Goal: Transaction & Acquisition: Purchase product/service

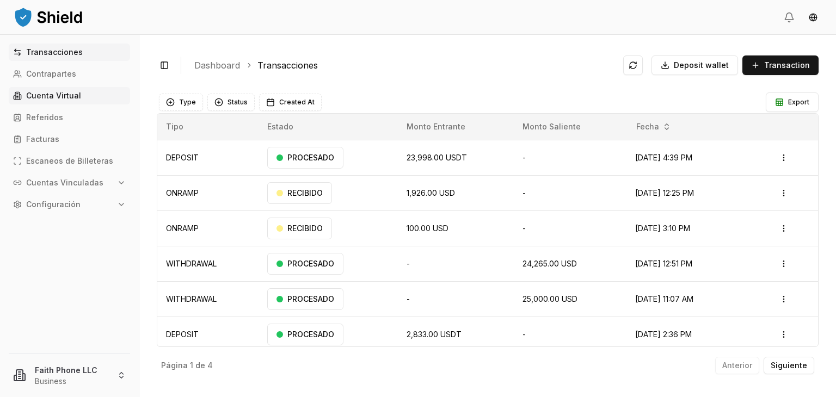
click at [59, 90] on link "Cuenta Virtual" at bounding box center [69, 95] width 121 height 17
click at [72, 100] on p "Cuenta Virtual" at bounding box center [53, 96] width 55 height 8
click at [69, 78] on link "Contrapartes" at bounding box center [69, 73] width 121 height 17
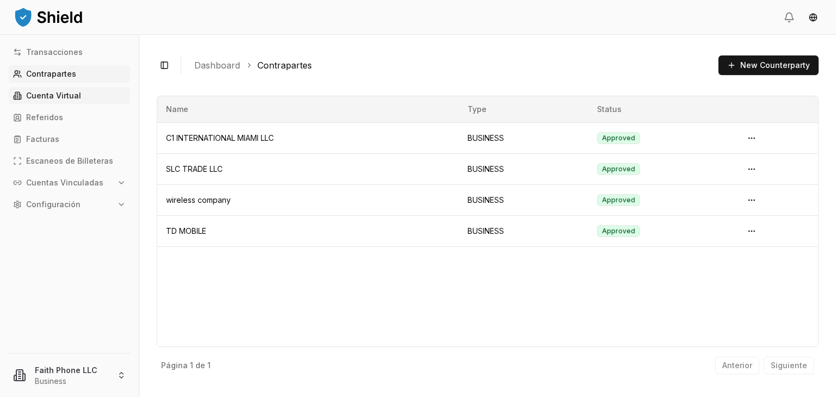
click at [70, 98] on p "Cuenta Virtual" at bounding box center [53, 96] width 55 height 8
click at [49, 95] on p "Cuenta Virtual" at bounding box center [53, 96] width 55 height 8
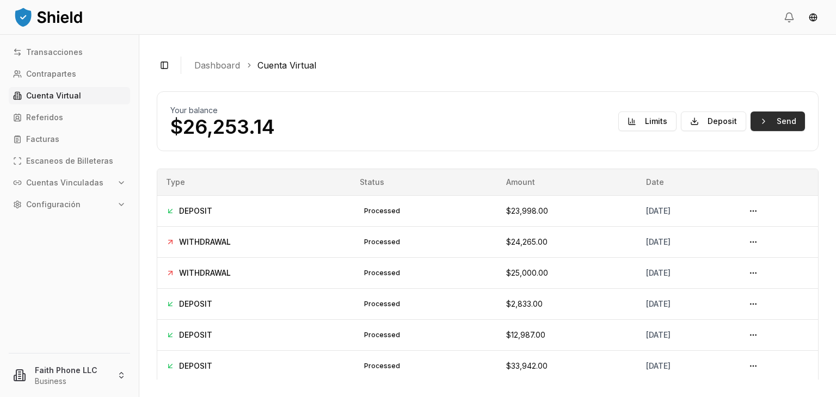
click at [777, 119] on button "Send" at bounding box center [778, 122] width 54 height 20
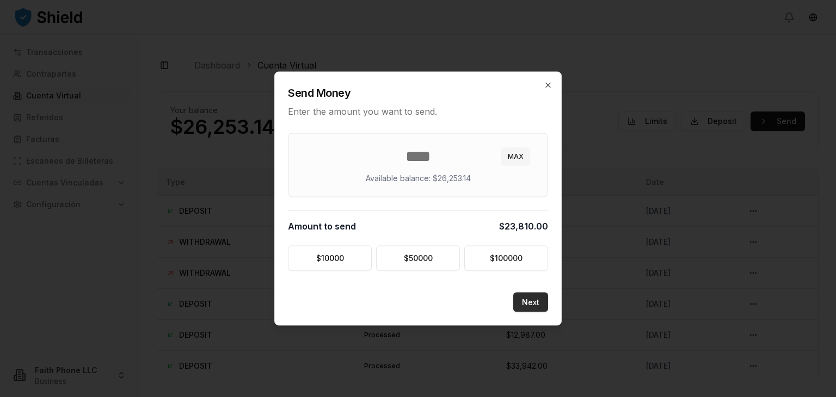
type input "*****"
click at [531, 303] on button "Next" at bounding box center [530, 303] width 35 height 20
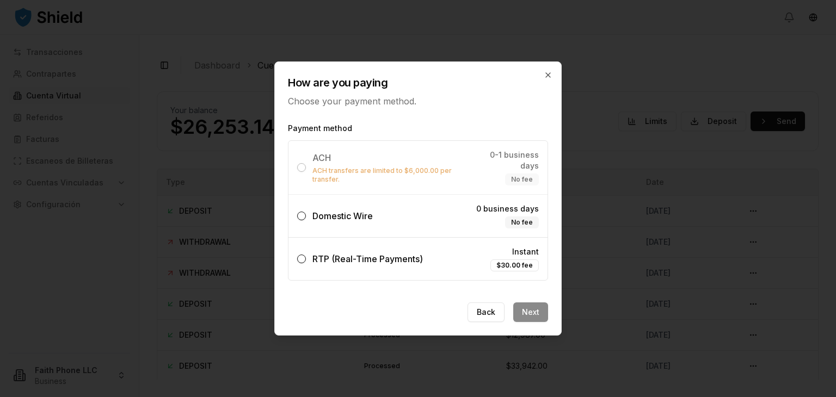
click at [391, 223] on label "Domestic Wire 0 business days No fee" at bounding box center [418, 216] width 259 height 42
click at [306, 220] on button "Domestic Wire 0 business days No fee" at bounding box center [301, 216] width 9 height 9
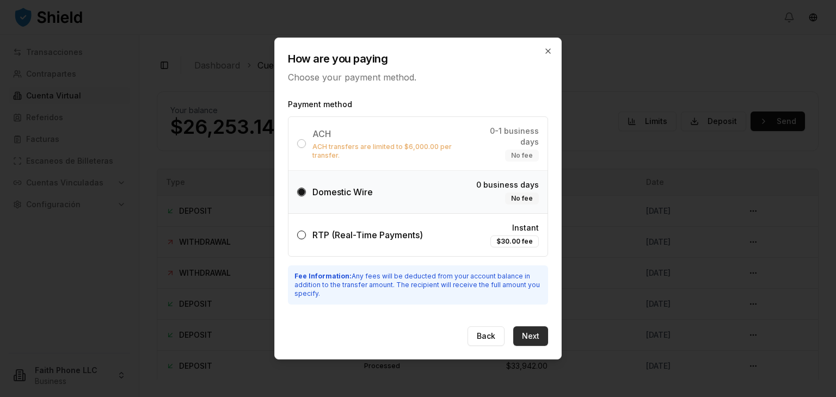
click at [538, 332] on button "Next" at bounding box center [530, 337] width 35 height 20
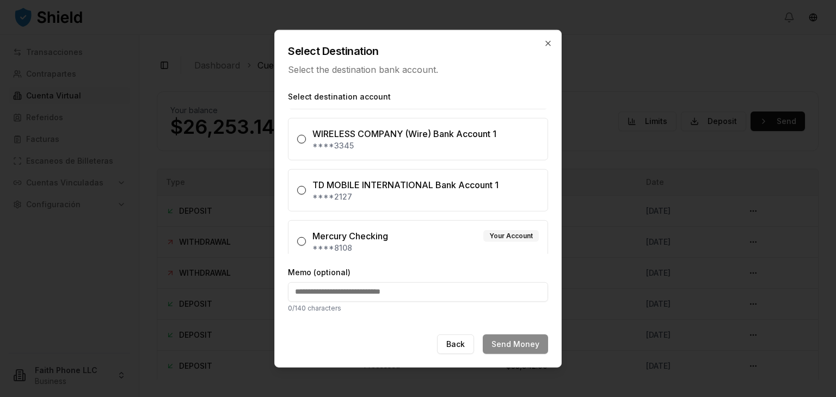
scroll to position [101, 0]
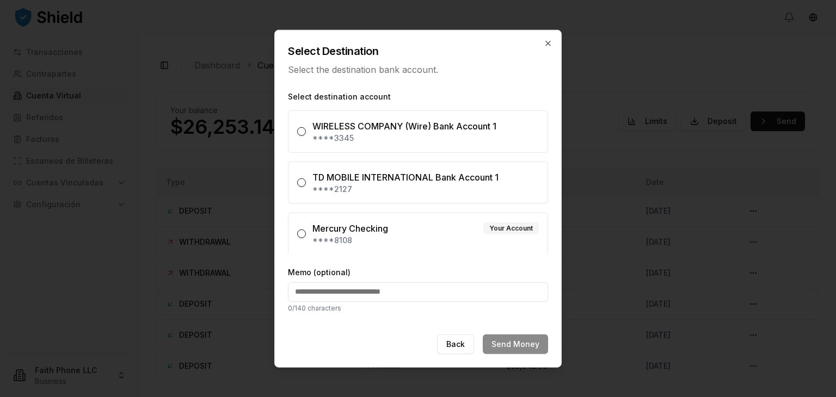
click at [393, 230] on div "Mercury Checking Your Account" at bounding box center [425, 228] width 226 height 13
click at [306, 230] on button "Mercury Checking Your Account ****8108" at bounding box center [301, 234] width 9 height 9
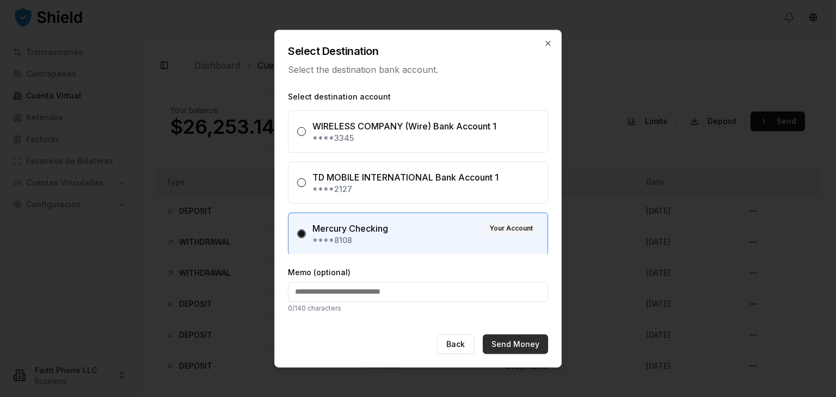
click at [501, 340] on button "Send Money" at bounding box center [515, 344] width 65 height 20
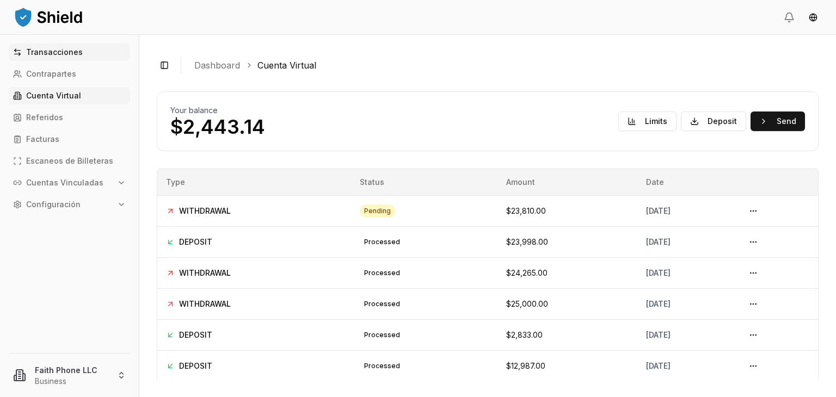
click at [78, 57] on link "Transacciones" at bounding box center [69, 52] width 121 height 17
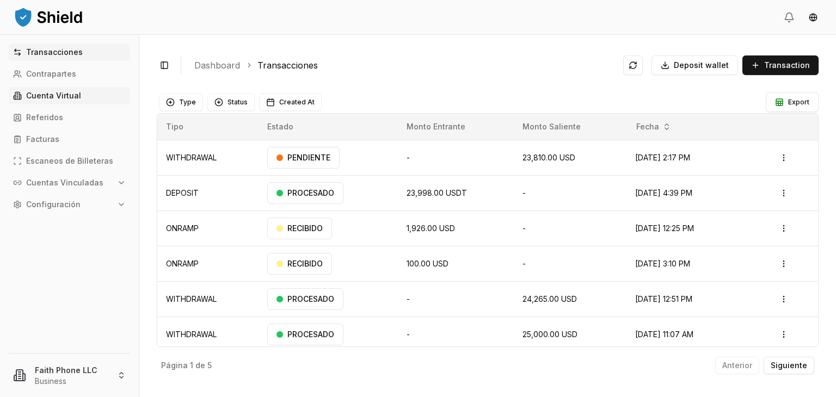
click at [72, 97] on p "Cuenta Virtual" at bounding box center [53, 96] width 55 height 8
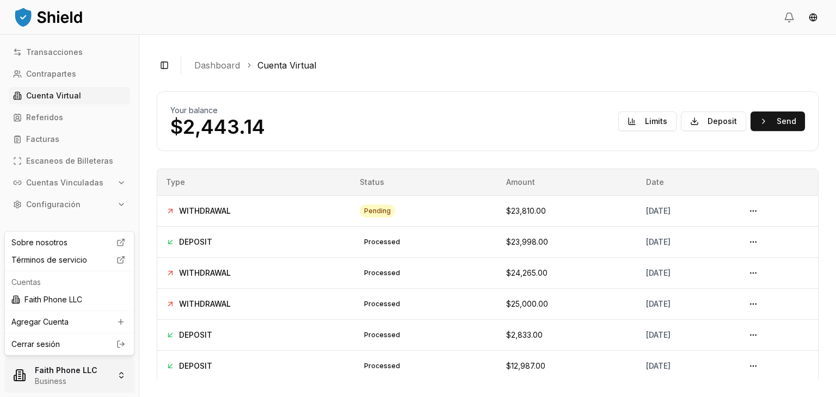
click at [92, 378] on html "Transacciones Contrapartes Cuenta Virtual Referidos Facturas Escaneos de Billet…" at bounding box center [418, 198] width 836 height 397
click at [52, 338] on div "Cerrar sesión" at bounding box center [69, 344] width 125 height 17
click at [71, 370] on html "Transacciones Contrapartes Cuenta Virtual Referidos Facturas Escaneos de Billet…" at bounding box center [418, 198] width 836 height 397
click at [50, 347] on link "Cerrar sesión" at bounding box center [69, 344] width 116 height 11
